Goal: Information Seeking & Learning: Learn about a topic

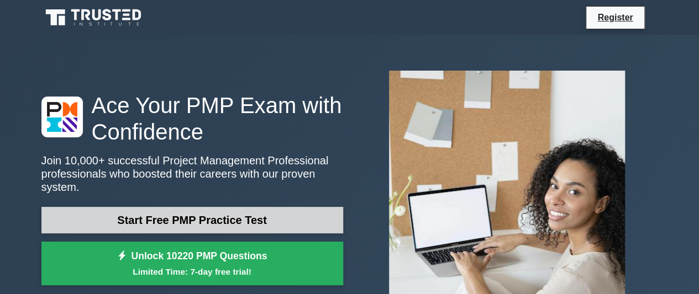
click at [264, 225] on link "Start Free PMP Practice Test" at bounding box center [192, 220] width 302 height 27
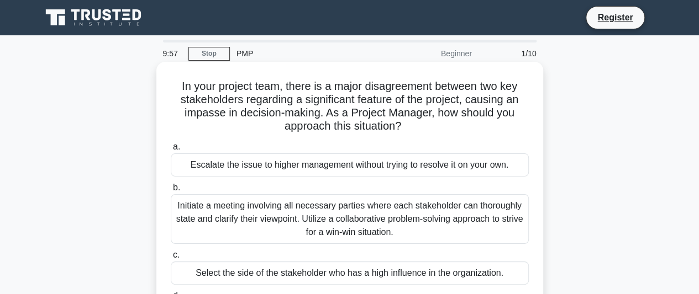
click at [414, 162] on div "Escalate the issue to higher management without trying to resolve it on your ow…" at bounding box center [350, 165] width 358 height 23
click at [171, 151] on input "a. Escalate the issue to higher management without trying to resolve it on your…" at bounding box center [171, 147] width 0 height 7
